Goal: Information Seeking & Learning: Learn about a topic

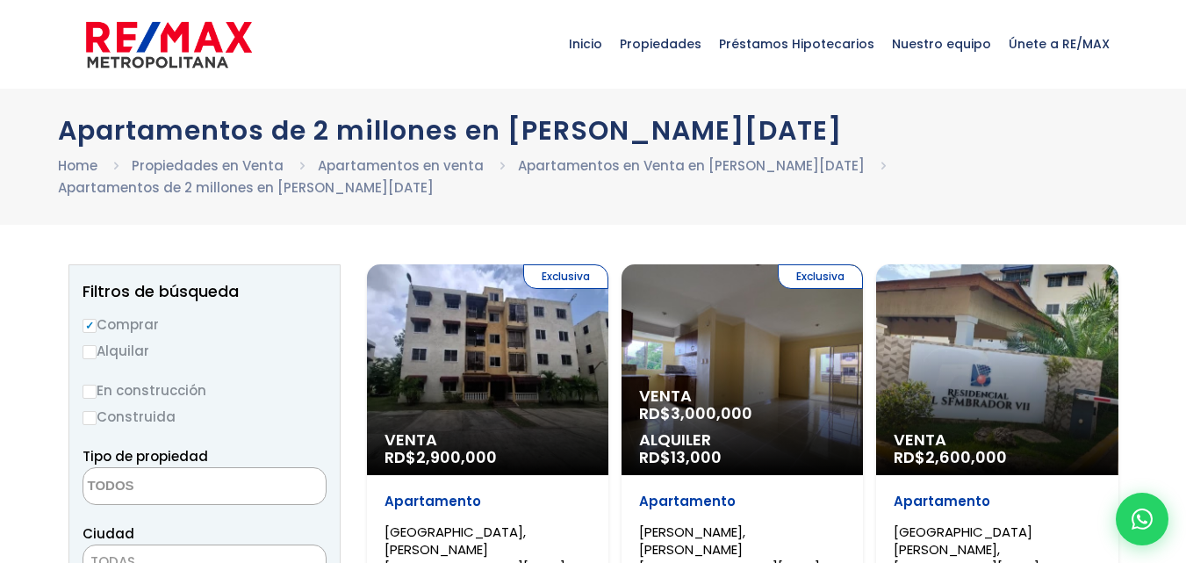
select select
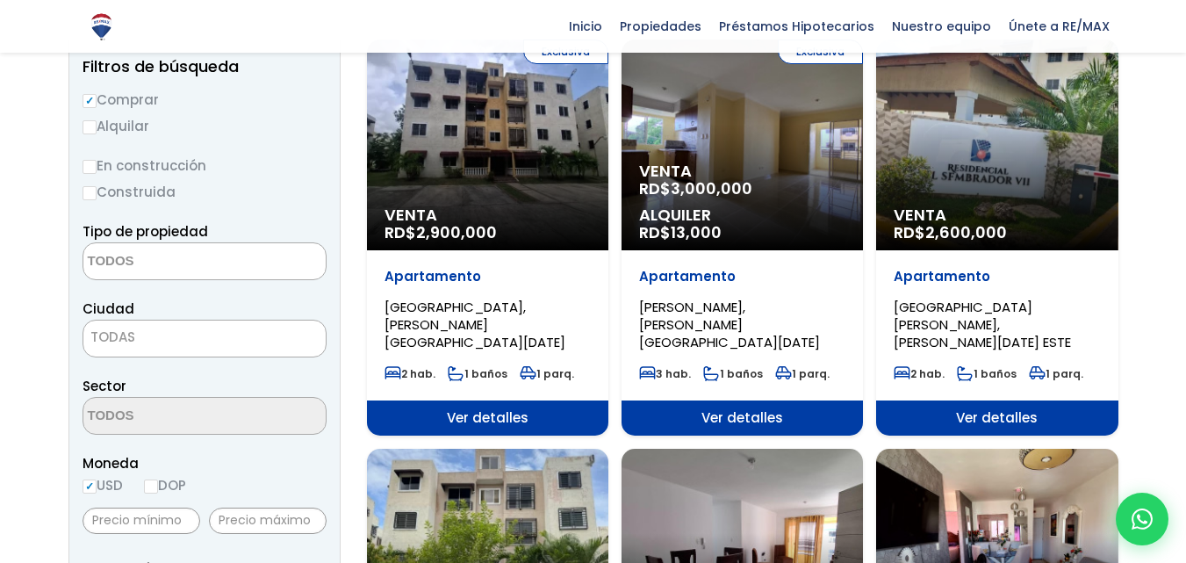
scroll to position [141, 0]
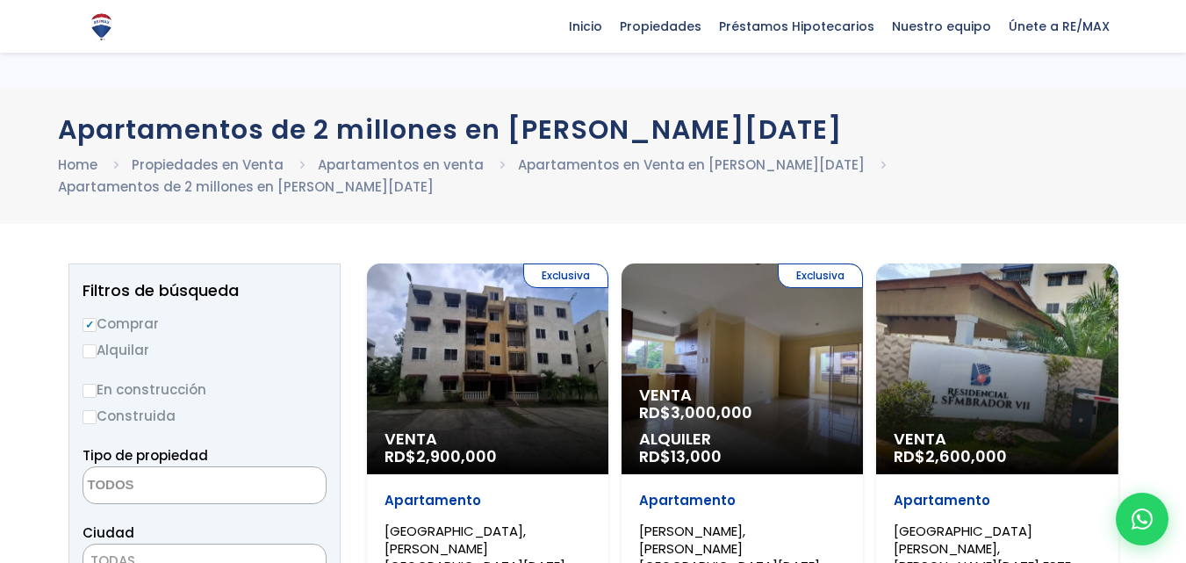
select select
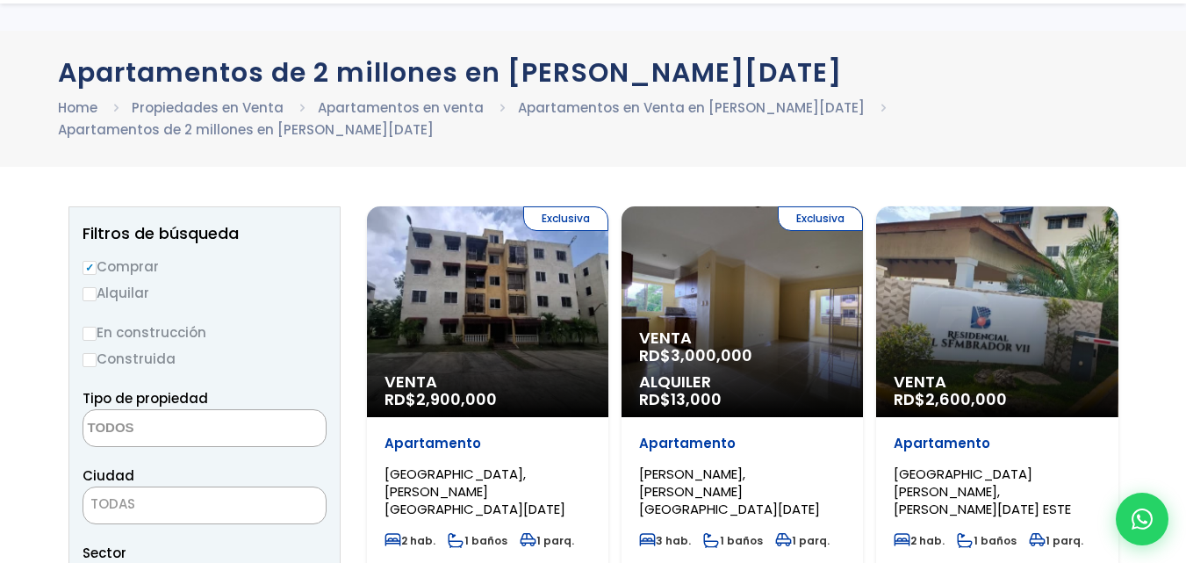
scroll to position [88, 0]
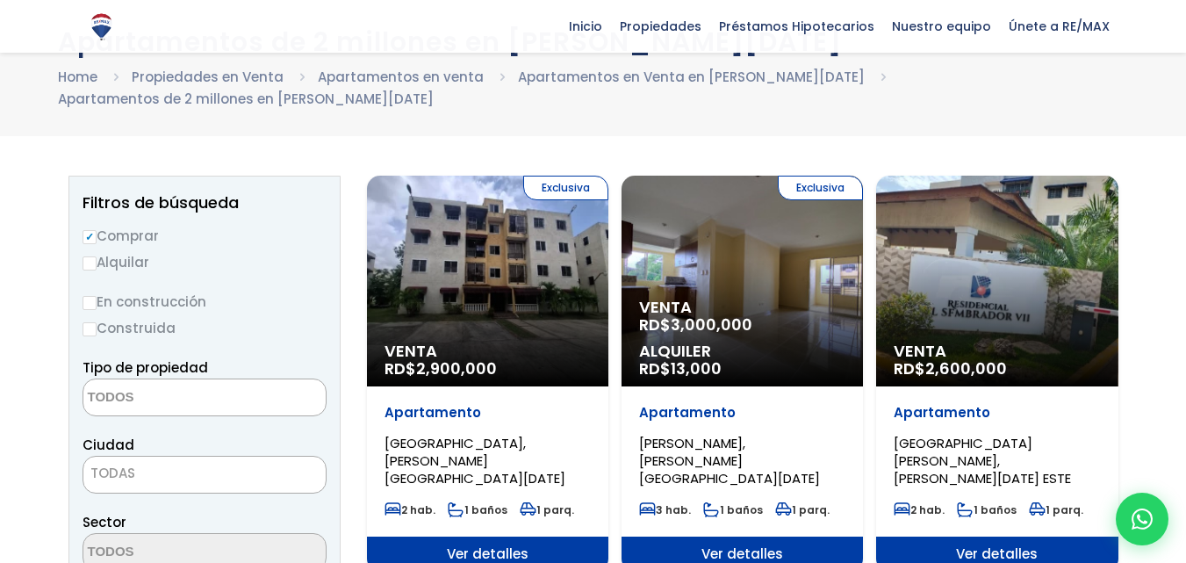
click at [746, 314] on span "3,000,000" at bounding box center [712, 325] width 82 height 22
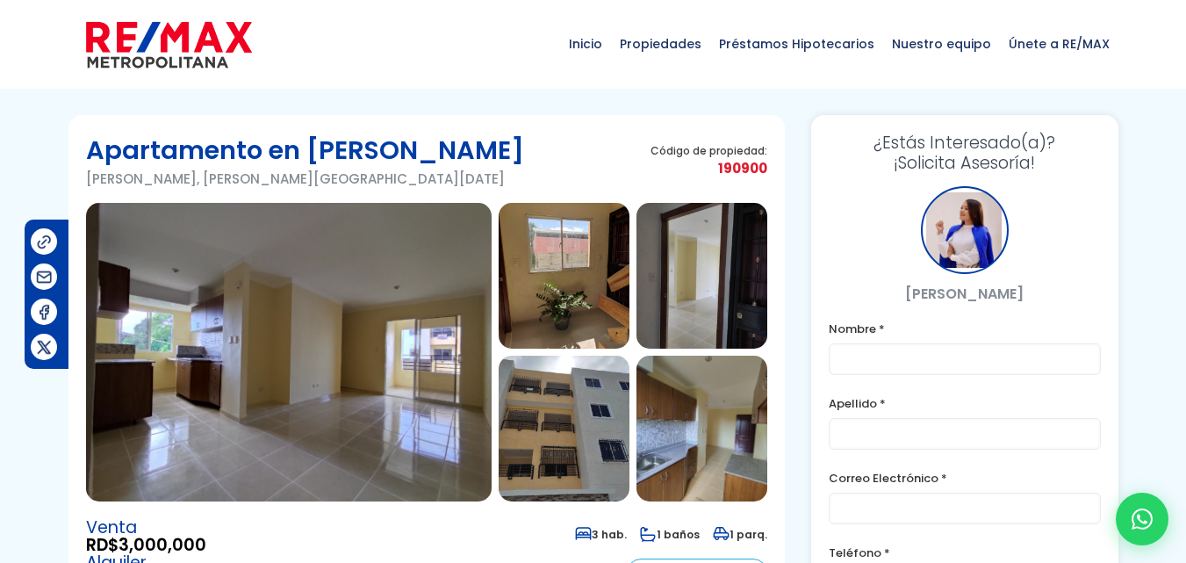
click at [570, 285] on img at bounding box center [564, 276] width 131 height 146
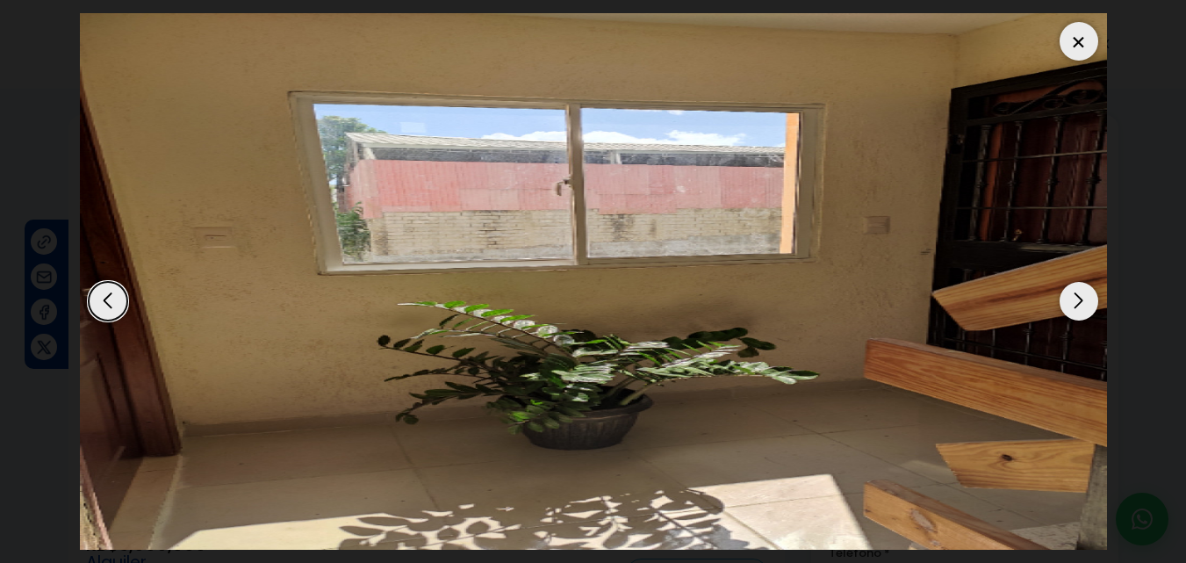
click at [1074, 301] on div "Next slide" at bounding box center [1079, 301] width 39 height 39
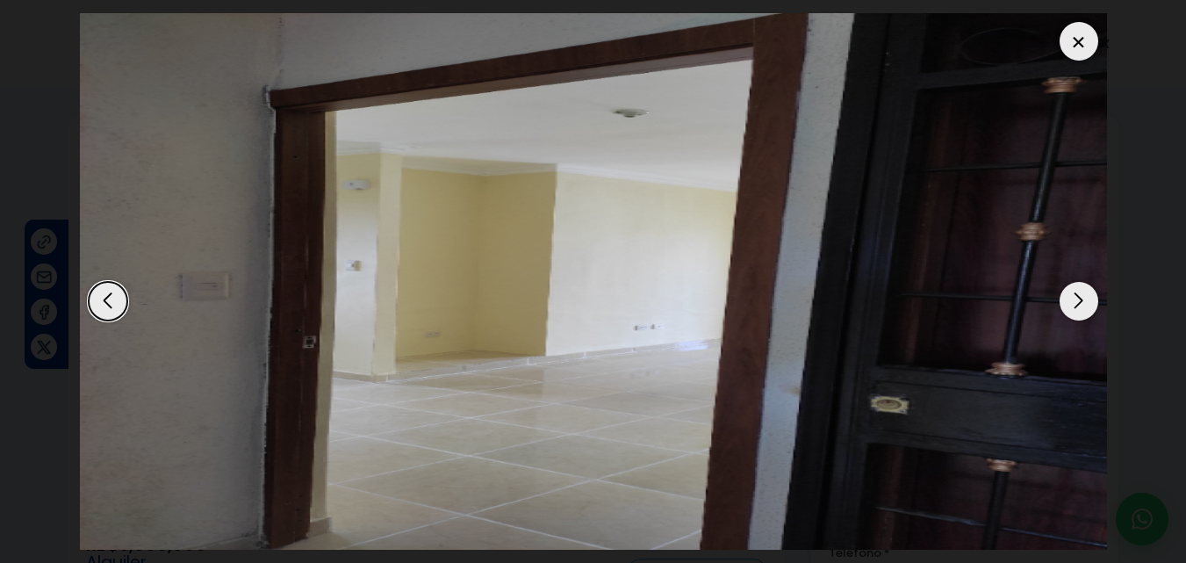
click at [1075, 300] on div "Next slide" at bounding box center [1079, 301] width 39 height 39
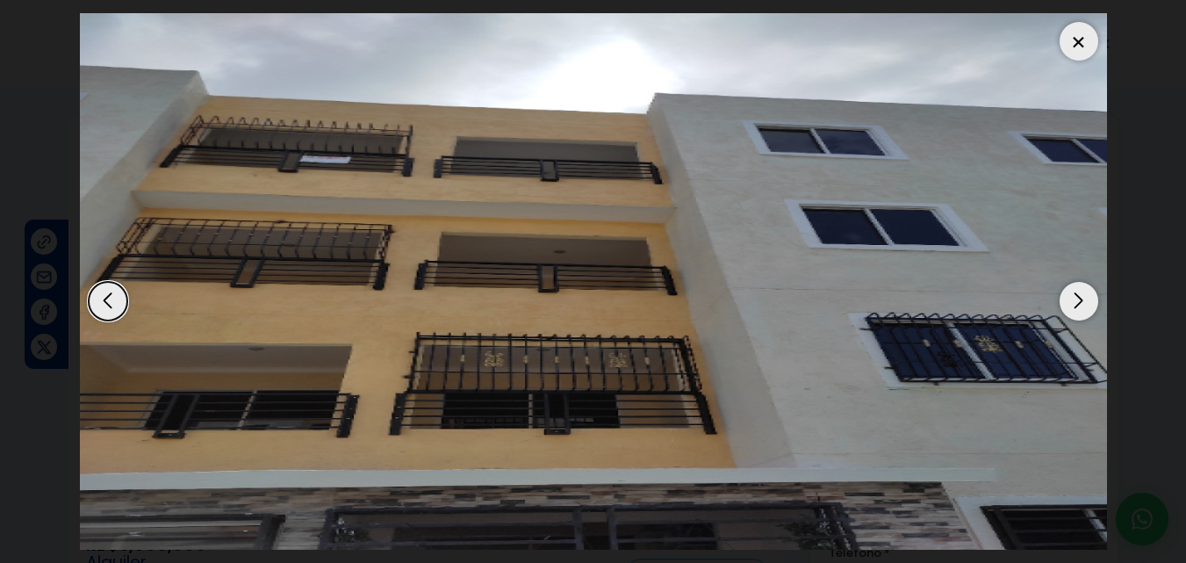
click at [1075, 300] on div "Next slide" at bounding box center [1079, 301] width 39 height 39
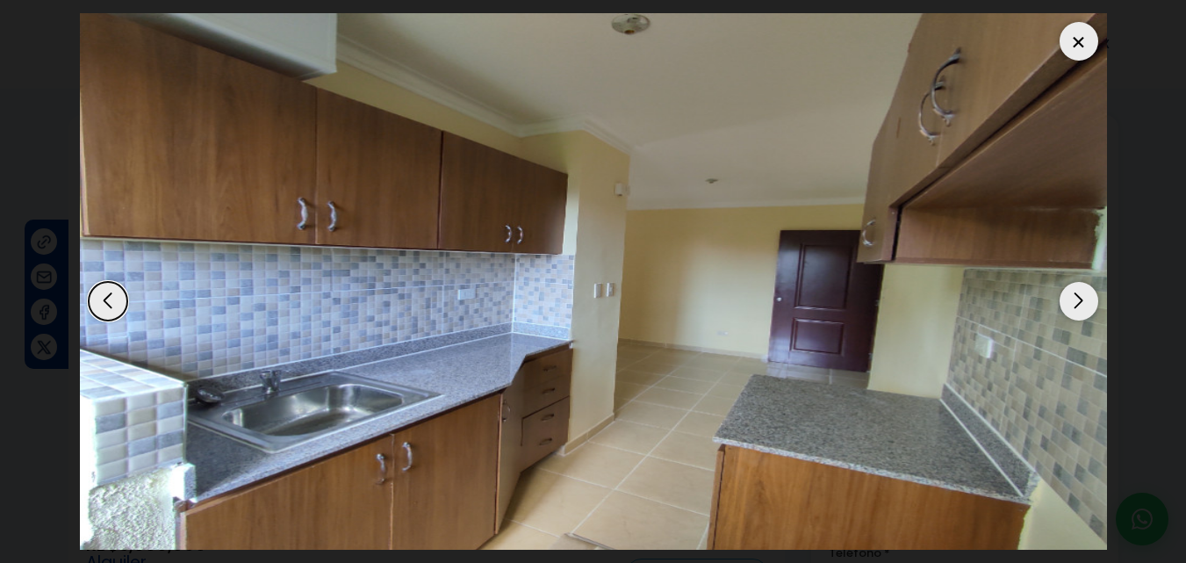
click at [1079, 292] on div "Next slide" at bounding box center [1079, 301] width 39 height 39
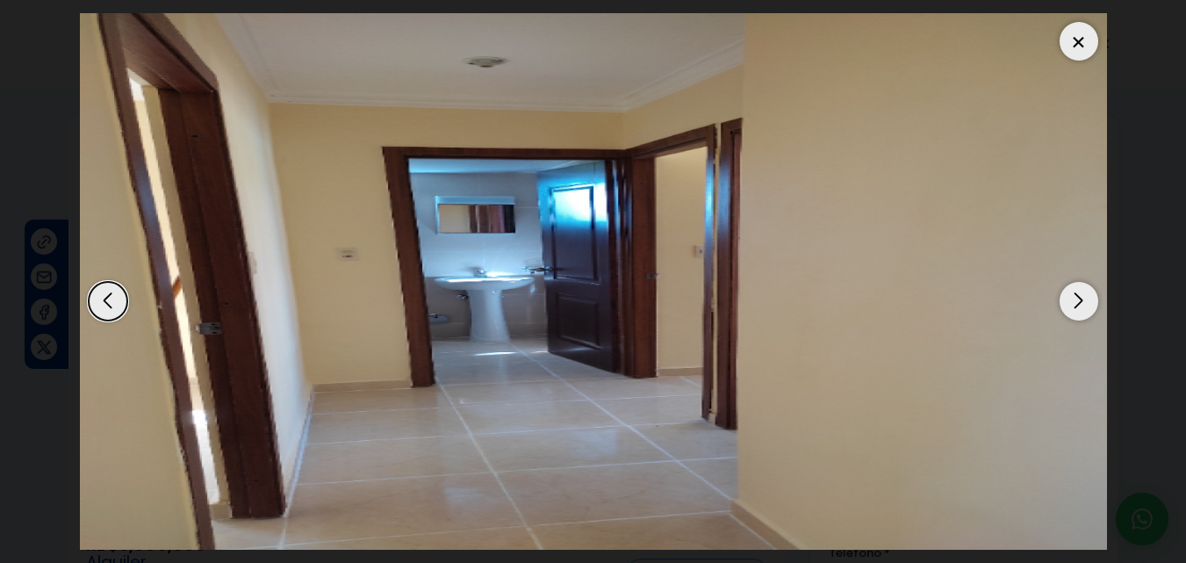
click at [1082, 292] on div "Next slide" at bounding box center [1079, 301] width 39 height 39
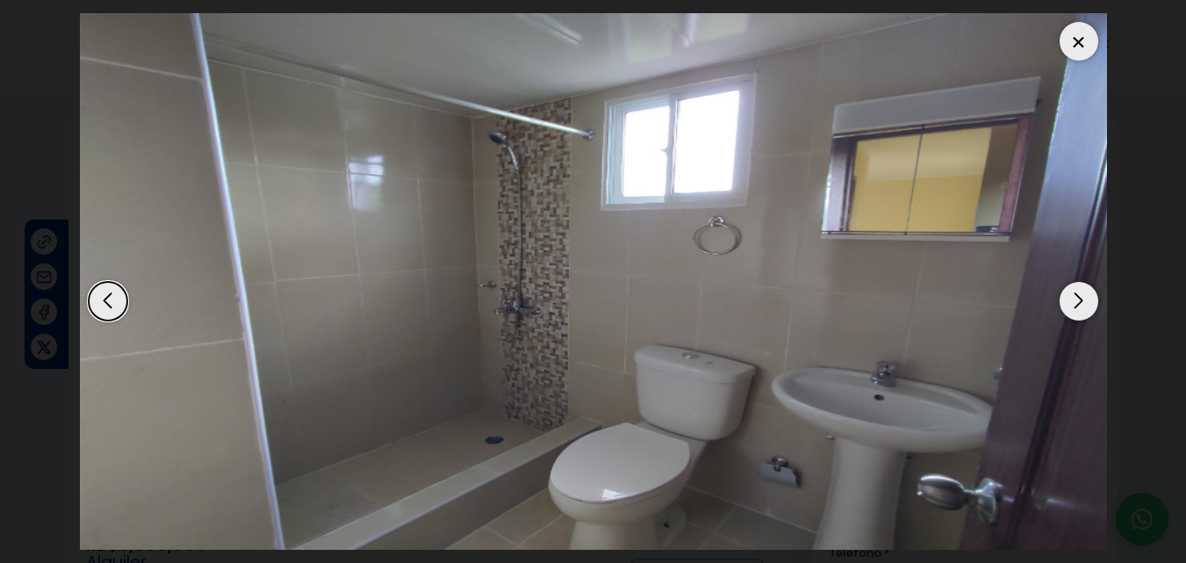
click at [1082, 302] on div "Next slide" at bounding box center [1079, 301] width 39 height 39
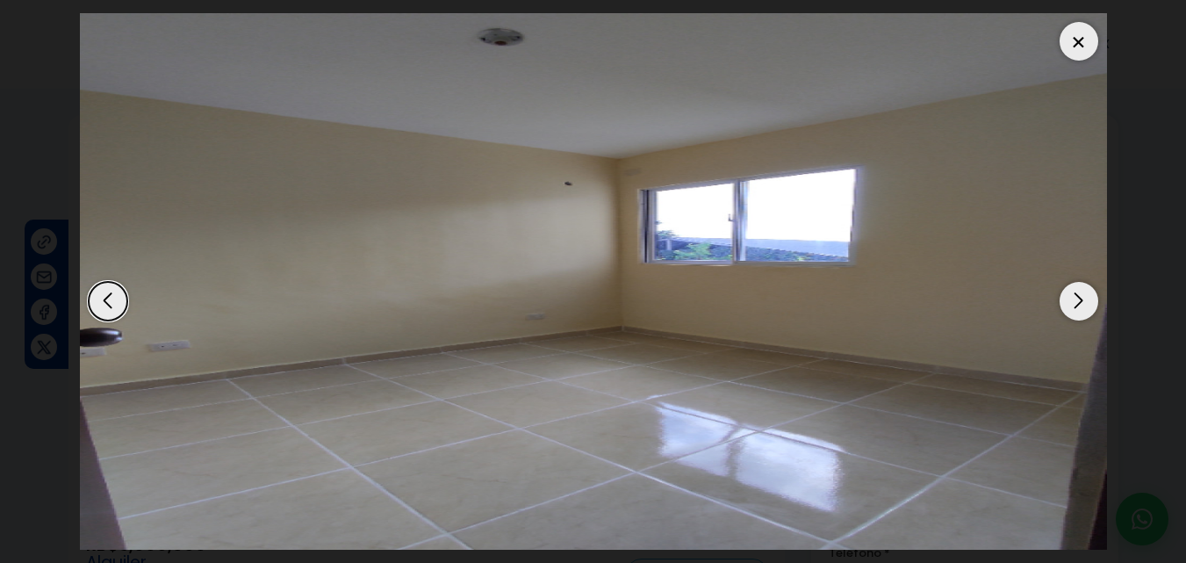
click at [1079, 299] on div "Next slide" at bounding box center [1079, 301] width 39 height 39
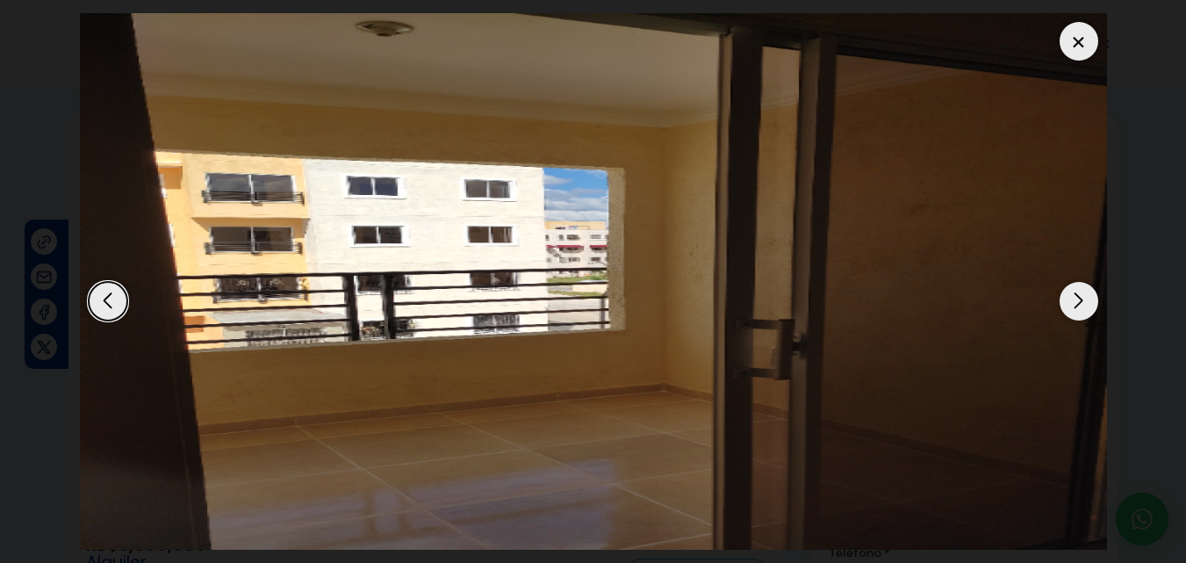
click at [1079, 299] on div "Next slide" at bounding box center [1079, 301] width 39 height 39
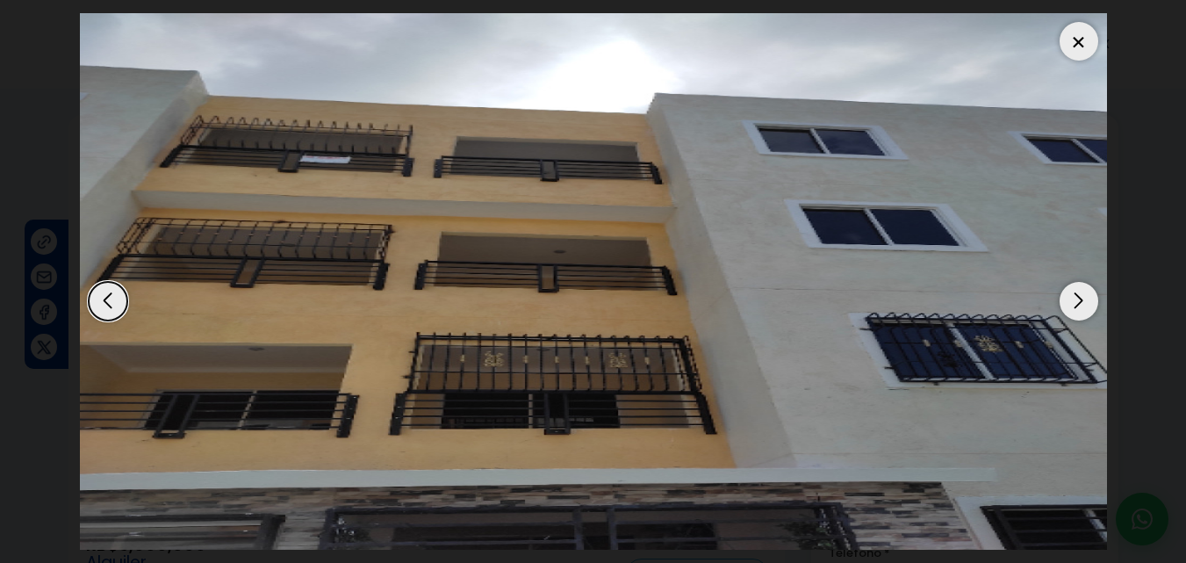
click at [1079, 299] on div "Next slide" at bounding box center [1079, 301] width 39 height 39
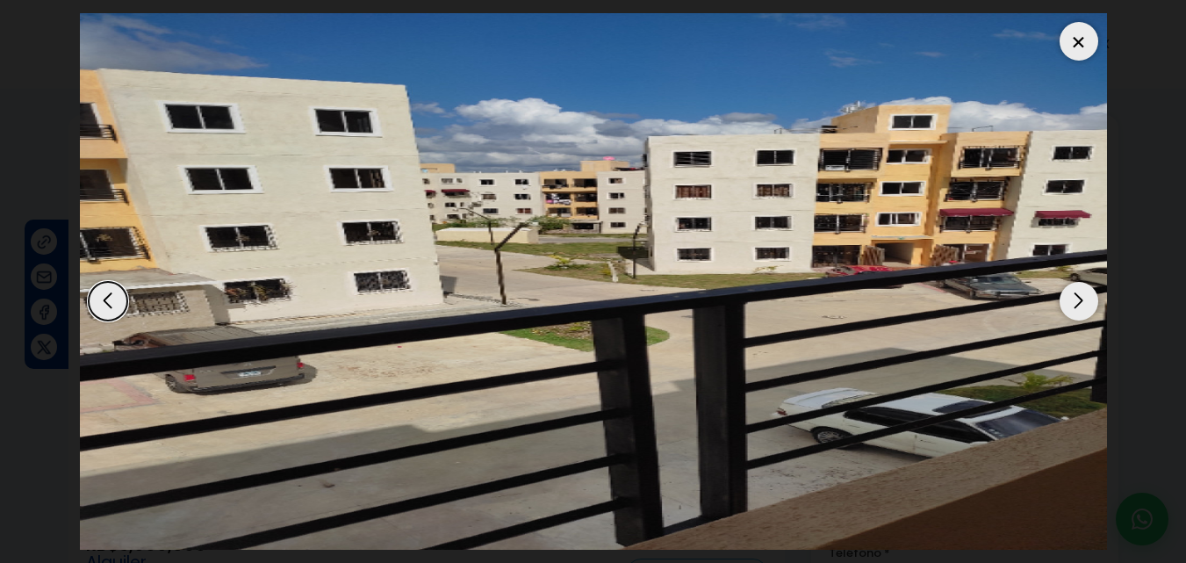
click at [1079, 299] on div "Next slide" at bounding box center [1079, 301] width 39 height 39
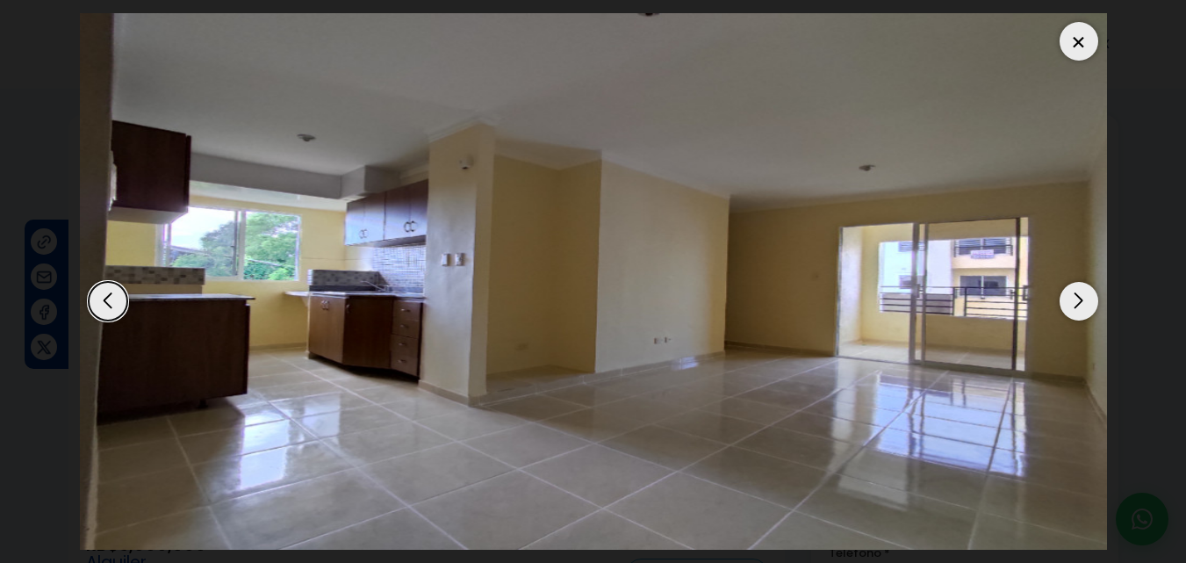
click at [1078, 296] on div "Next slide" at bounding box center [1079, 301] width 39 height 39
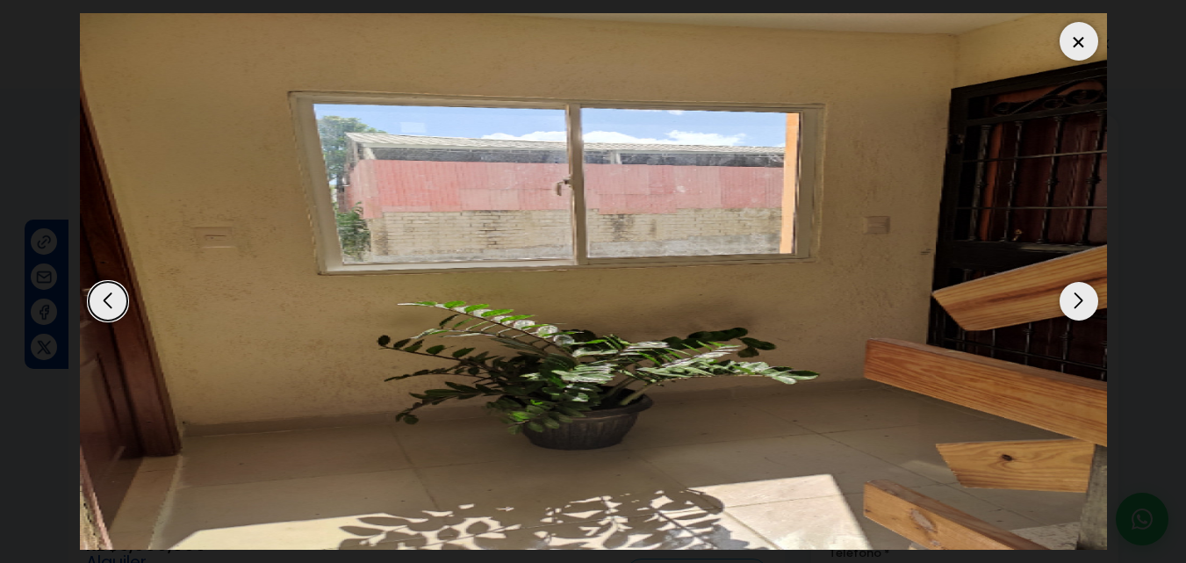
click at [1078, 40] on div at bounding box center [1079, 41] width 39 height 39
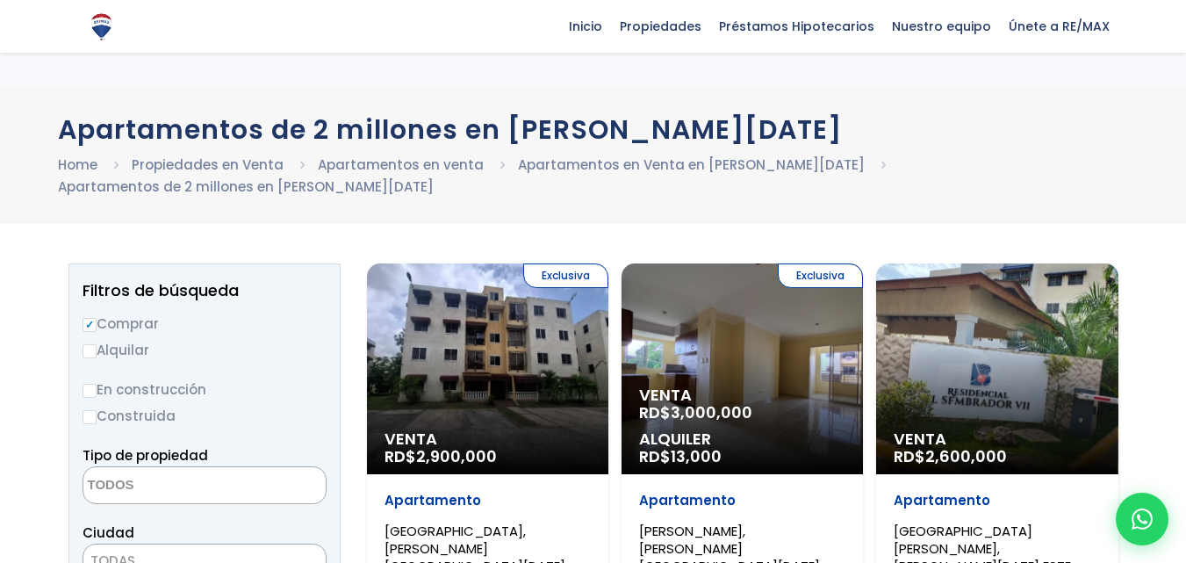
select select
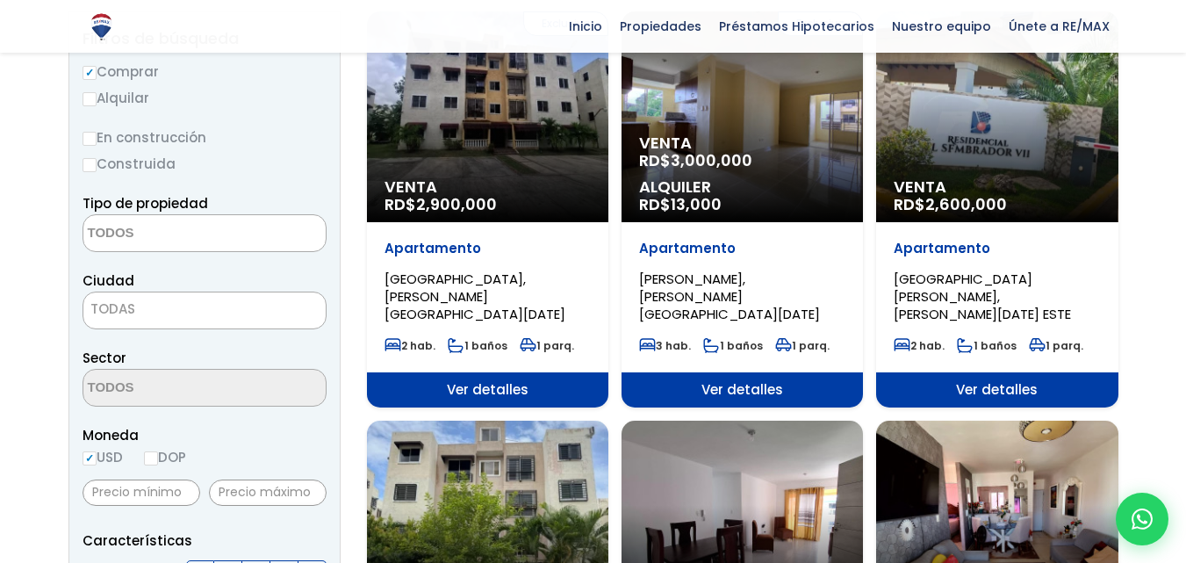
scroll to position [176, 0]
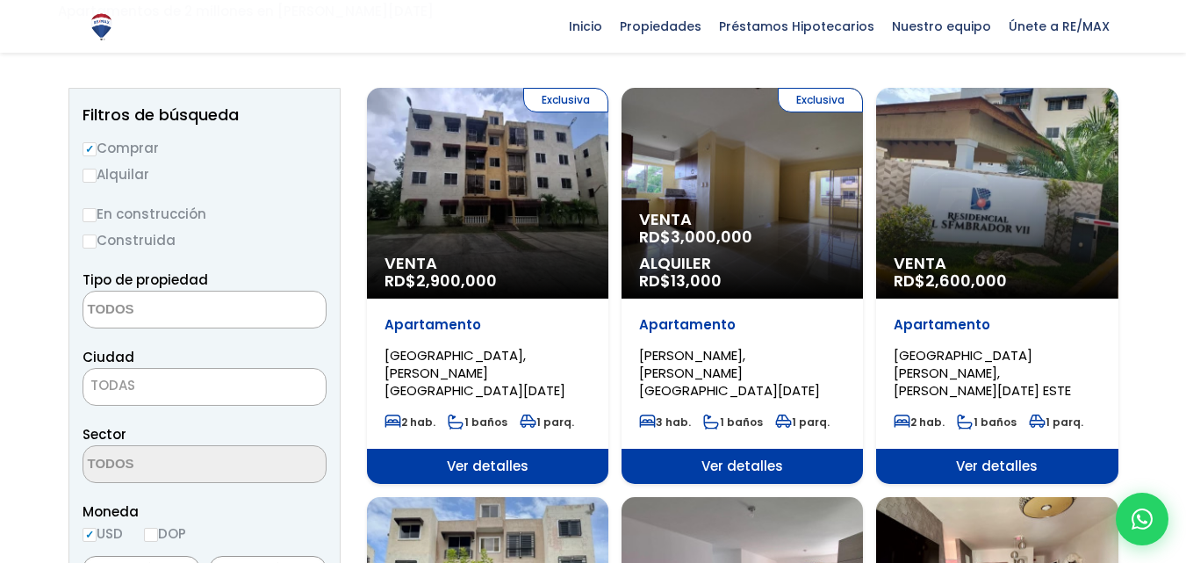
click at [939, 280] on span "2,600,000" at bounding box center [967, 281] width 82 height 22
click at [999, 449] on span "Ver detalles" at bounding box center [997, 466] width 242 height 35
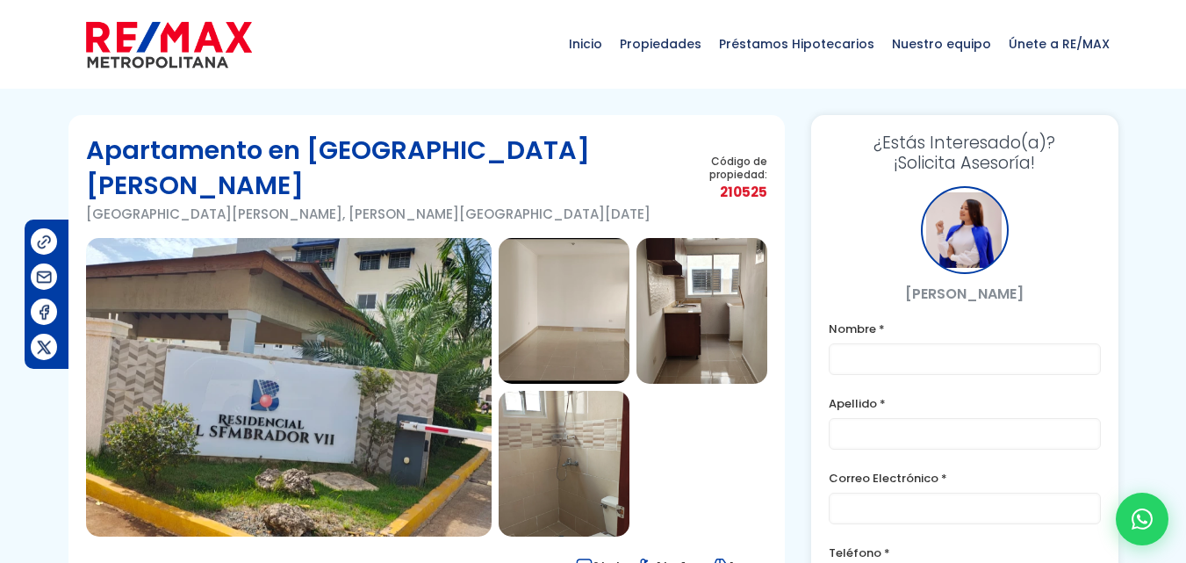
click at [554, 262] on img at bounding box center [564, 311] width 131 height 146
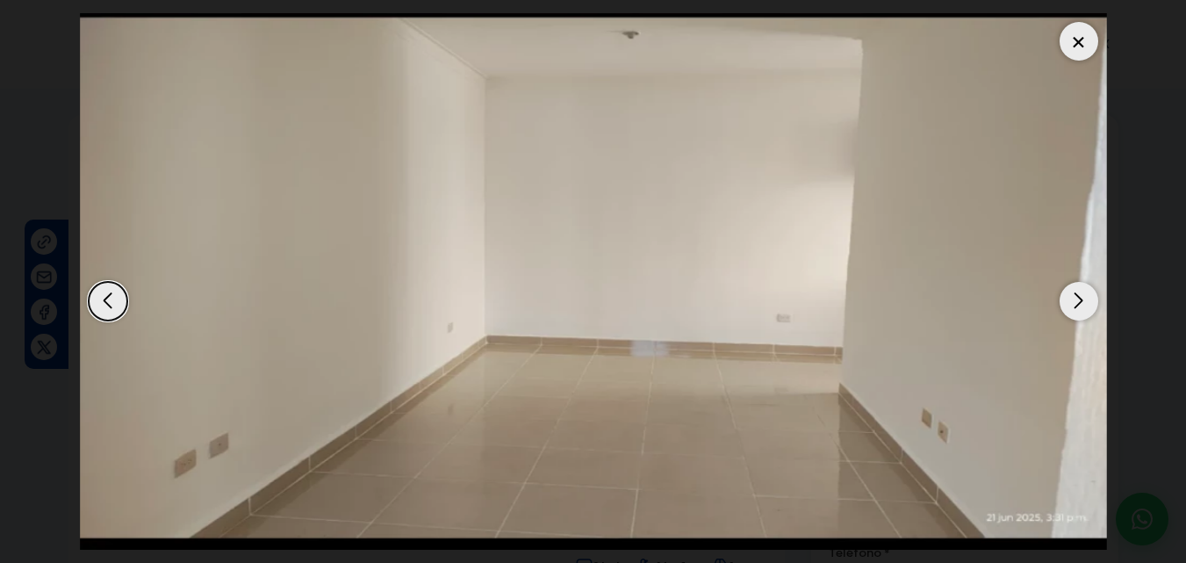
click at [1080, 297] on div "Next slide" at bounding box center [1079, 301] width 39 height 39
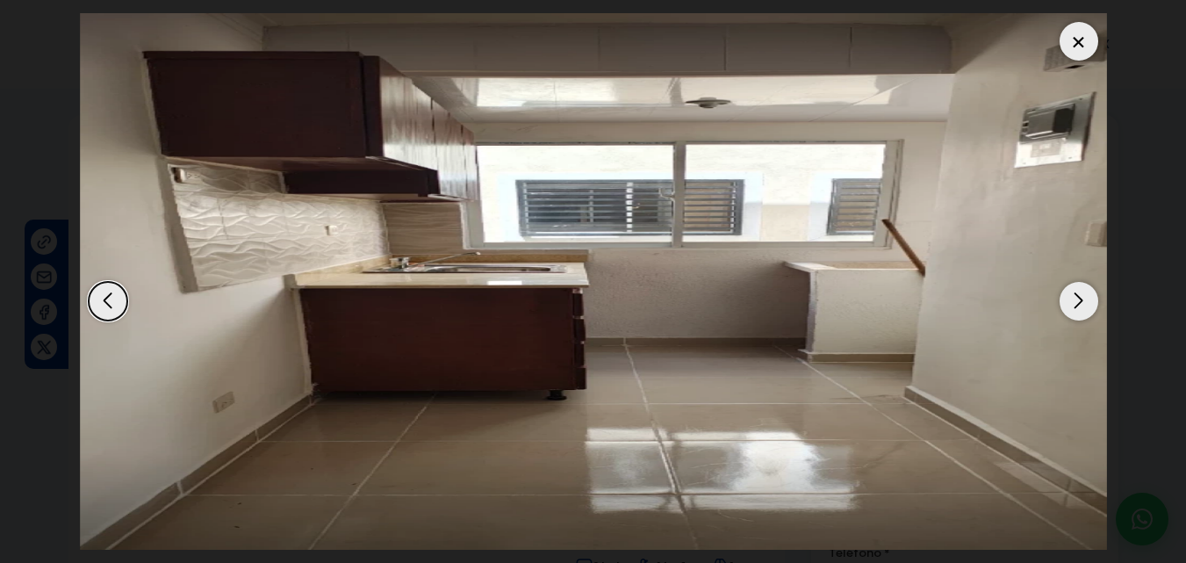
click at [1077, 299] on div "Next slide" at bounding box center [1079, 301] width 39 height 39
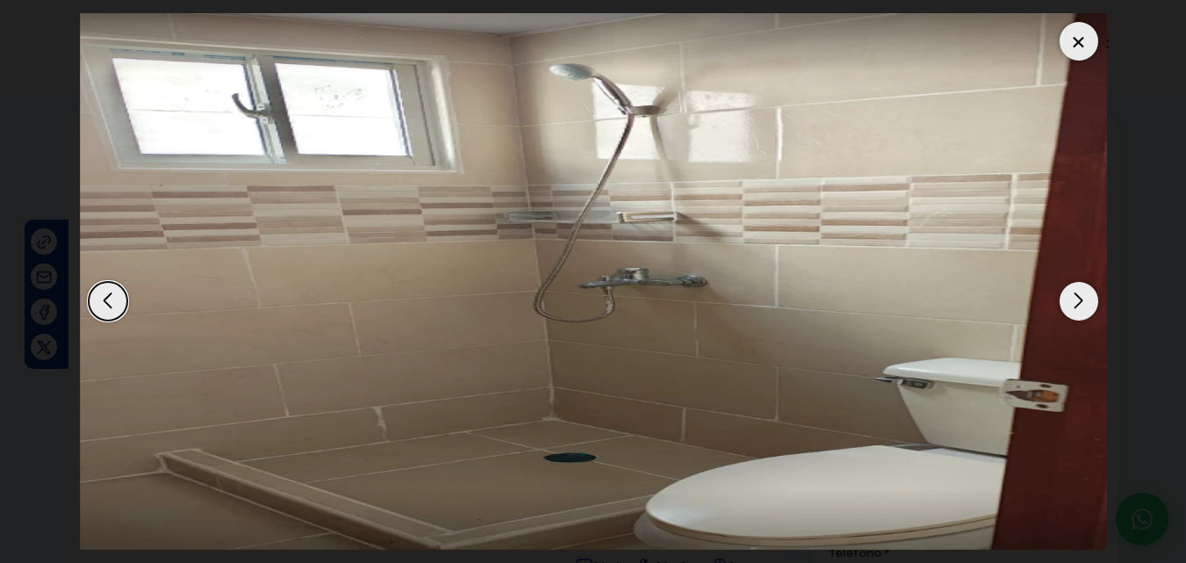
click at [1078, 302] on div "Next slide" at bounding box center [1079, 301] width 39 height 39
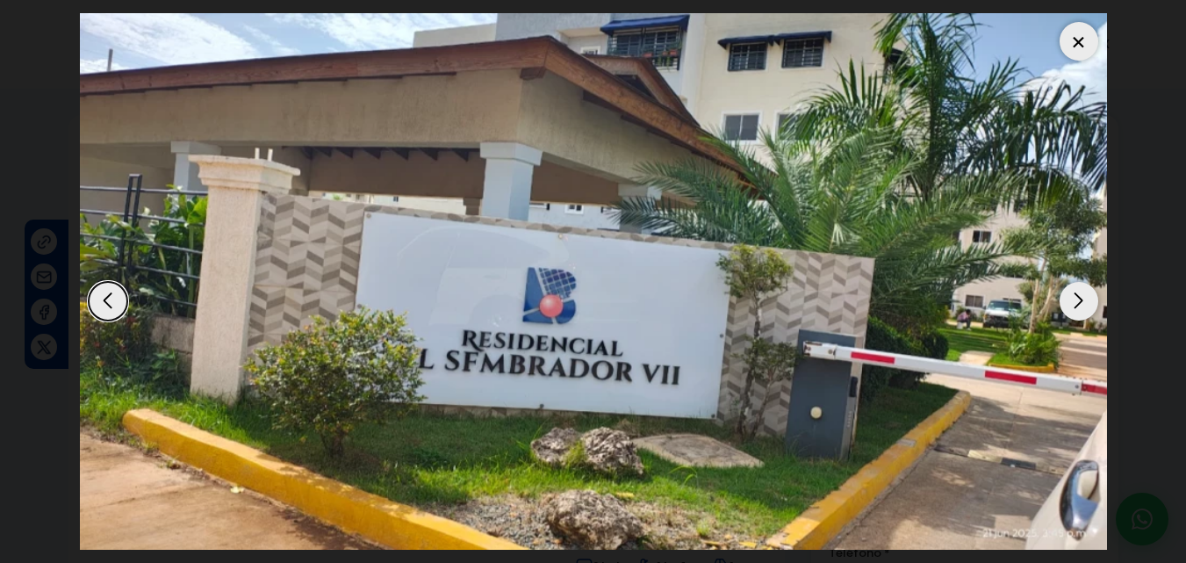
click at [1078, 299] on div "Next slide" at bounding box center [1079, 301] width 39 height 39
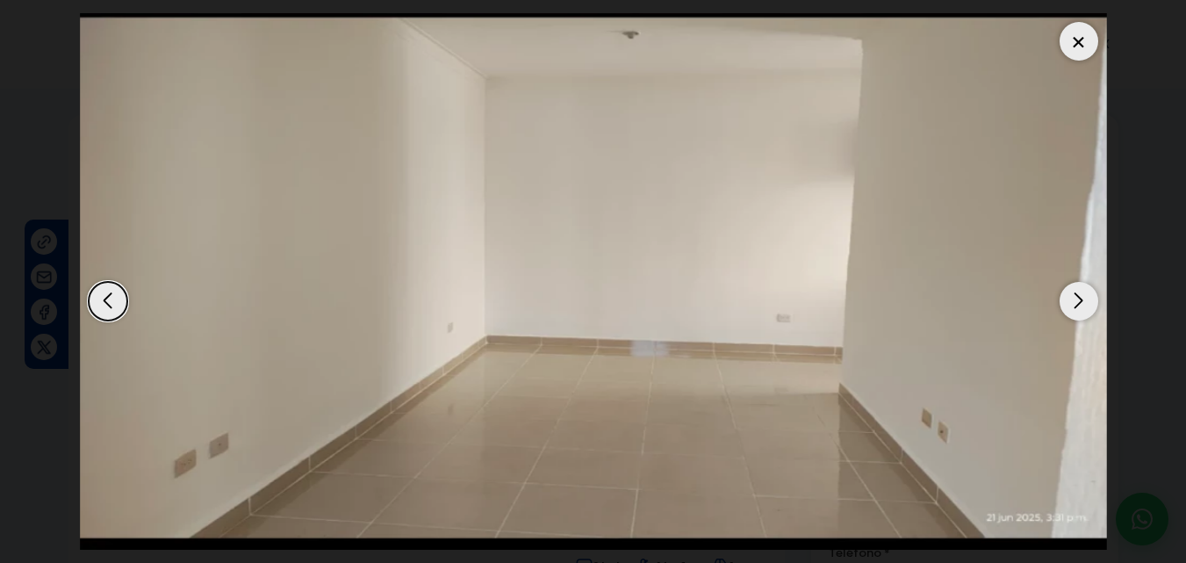
click at [1076, 299] on div "Next slide" at bounding box center [1079, 301] width 39 height 39
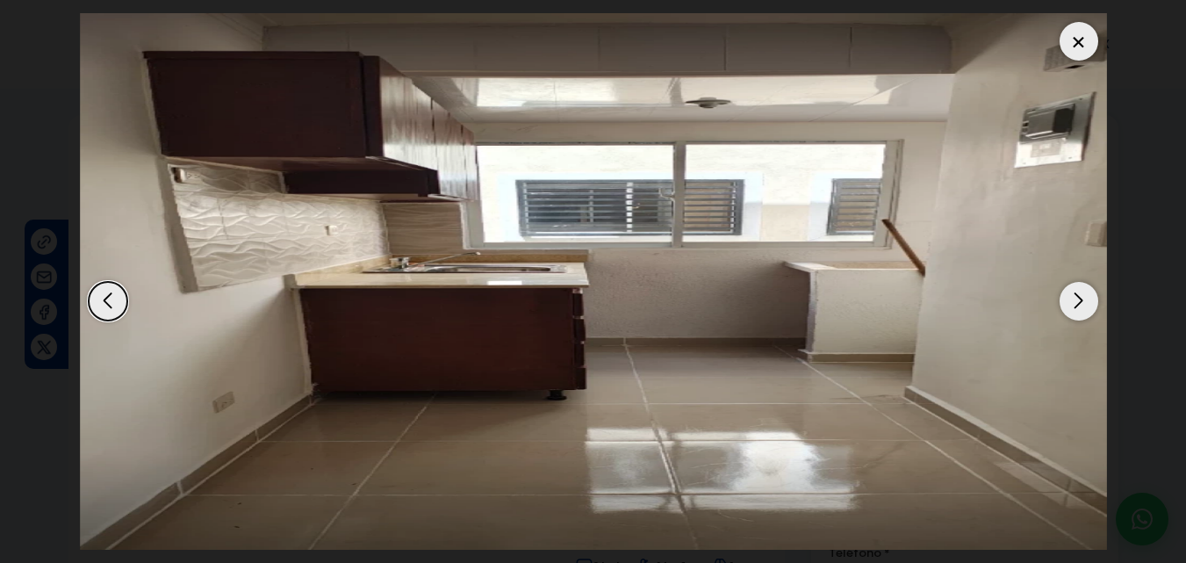
click at [1073, 38] on div at bounding box center [1079, 41] width 39 height 39
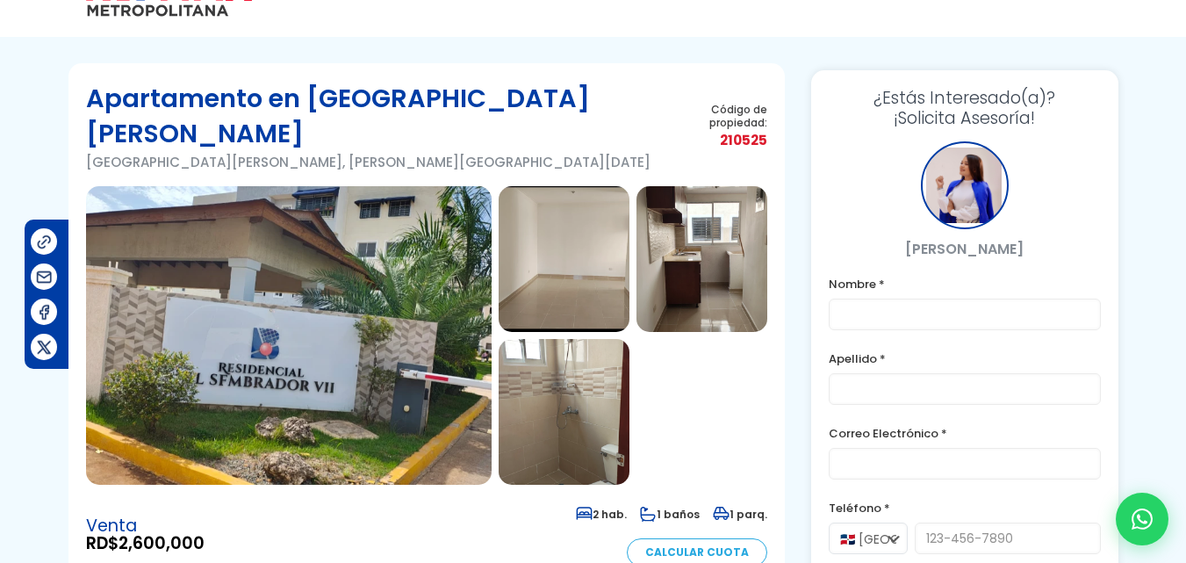
scroll to position [9, 0]
